Goal: Transaction & Acquisition: Purchase product/service

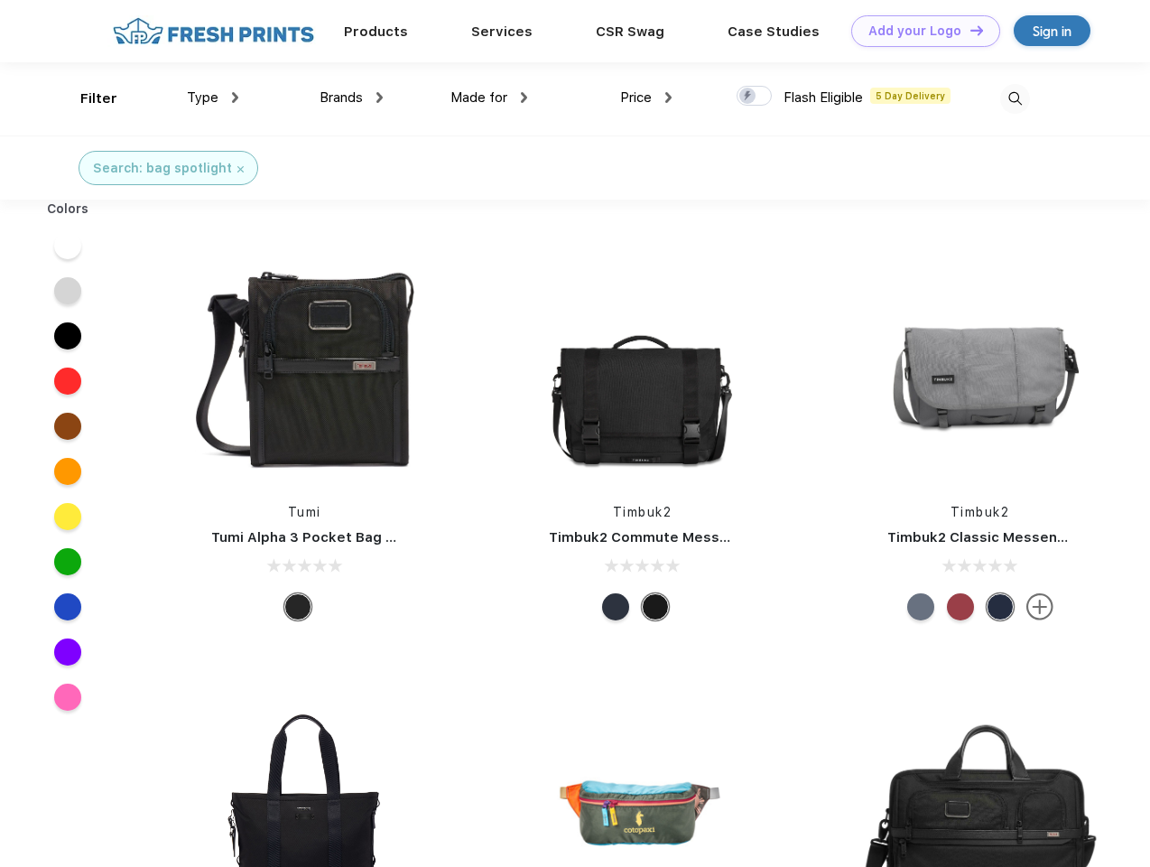
click at [919, 31] on link "Add your Logo Design Tool" at bounding box center [925, 31] width 149 height 32
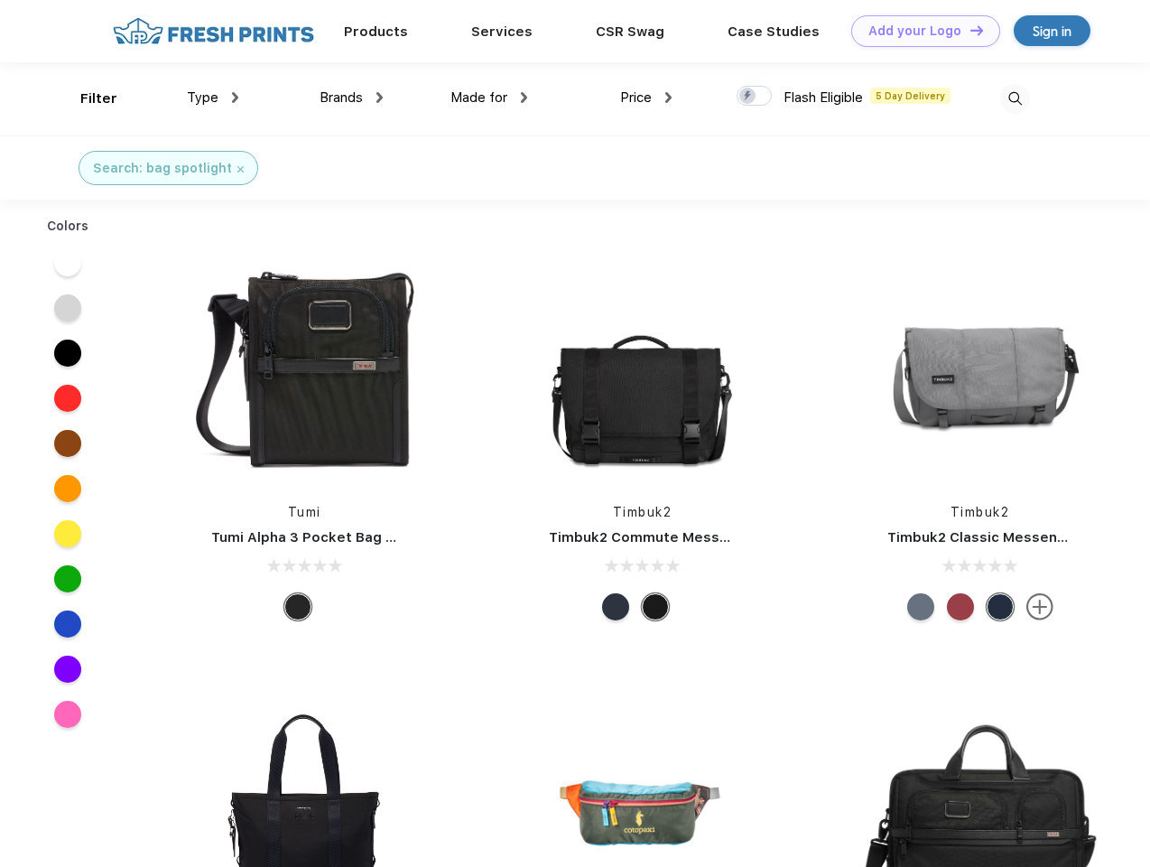
click at [0, 0] on div "Design Tool" at bounding box center [0, 0] width 0 height 0
click at [969, 30] on link "Add your Logo Design Tool" at bounding box center [925, 31] width 149 height 32
click at [87, 98] on div "Filter" at bounding box center [98, 98] width 37 height 21
click at [213, 97] on span "Type" at bounding box center [203, 97] width 32 height 16
click at [351, 97] on span "Brands" at bounding box center [341, 97] width 43 height 16
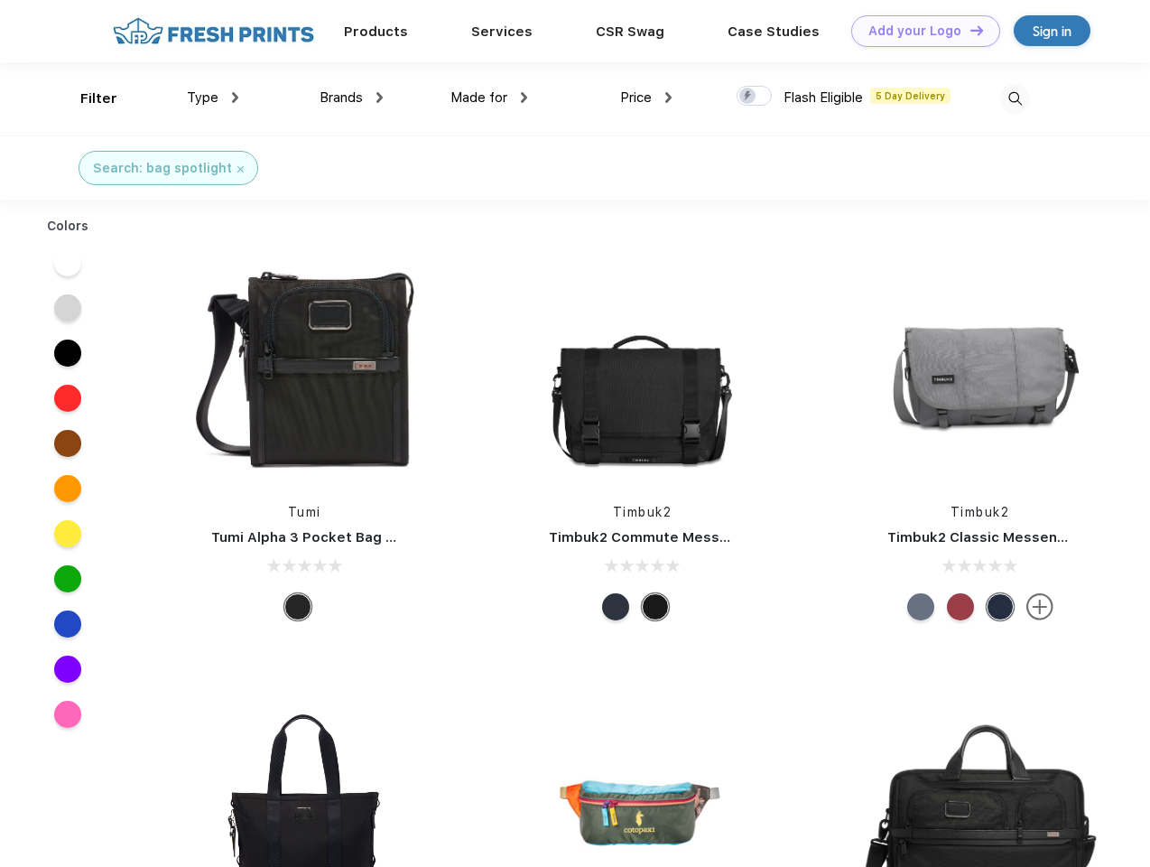
click at [489, 97] on span "Made for" at bounding box center [478, 97] width 57 height 16
click at [646, 97] on span "Price" at bounding box center [636, 97] width 32 height 16
click at [755, 97] on div at bounding box center [754, 96] width 35 height 20
click at [748, 97] on input "checkbox" at bounding box center [743, 91] width 12 height 12
click at [1015, 98] on img at bounding box center [1015, 99] width 30 height 30
